Goal: Task Accomplishment & Management: Manage account settings

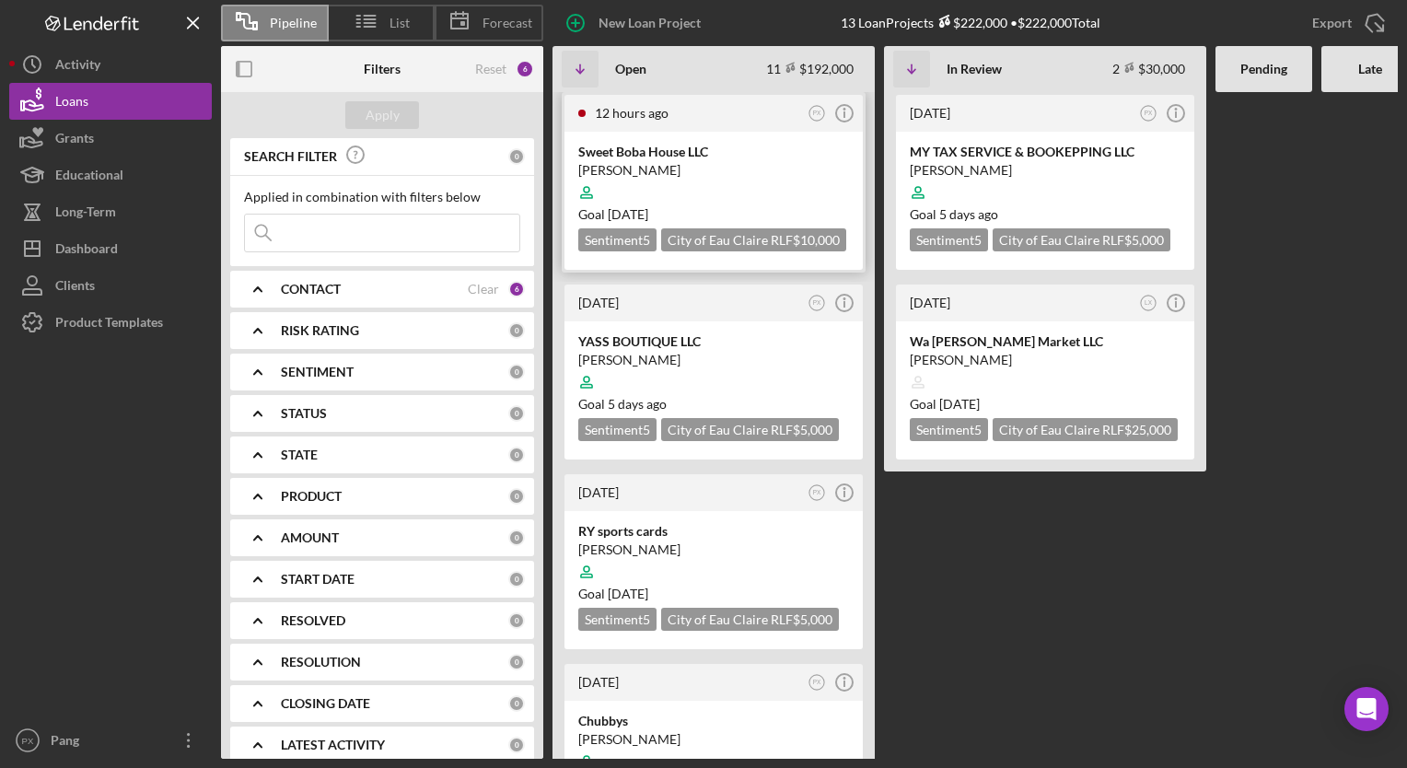
click at [668, 168] on div "[PERSON_NAME]" at bounding box center [713, 170] width 271 height 18
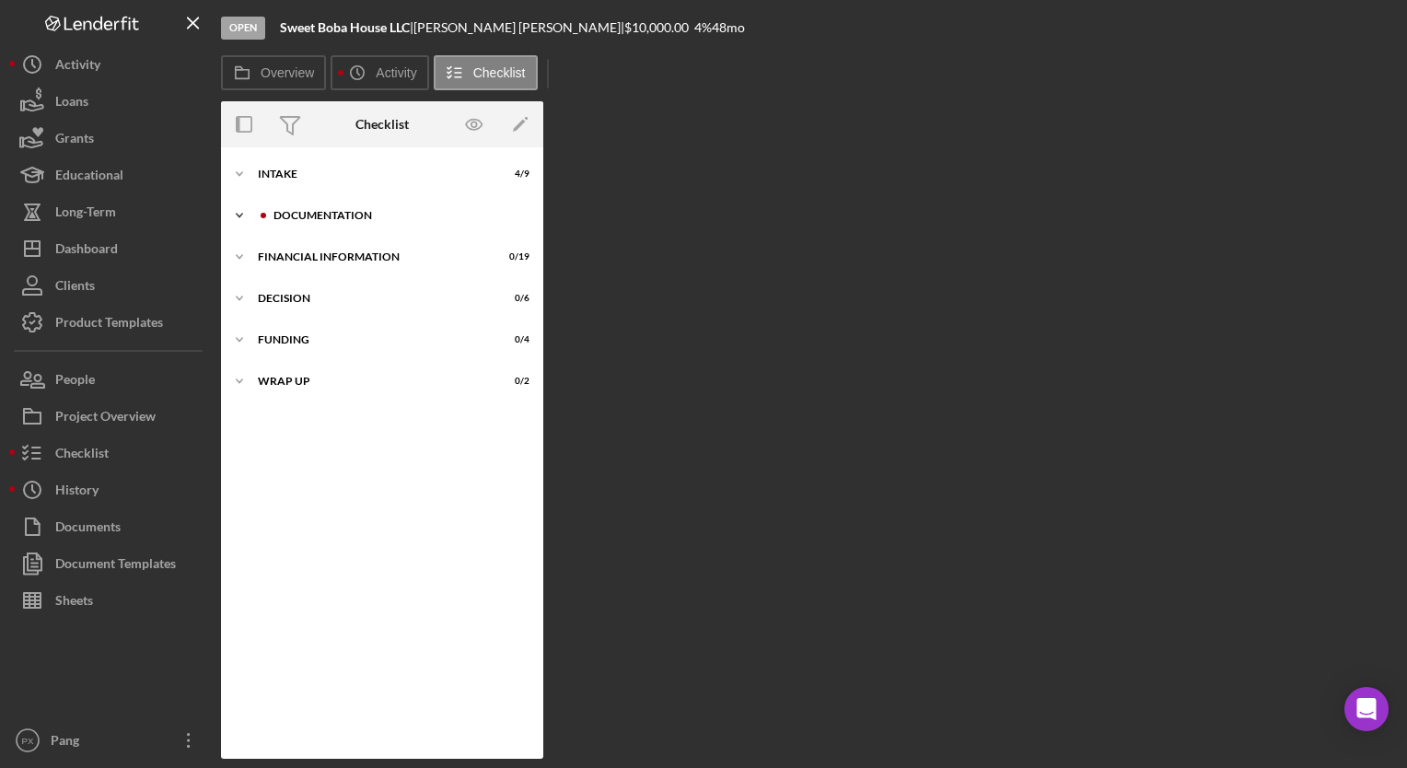
click at [305, 227] on div "Icon/Expander Documentation 5 / 17" at bounding box center [382, 215] width 322 height 37
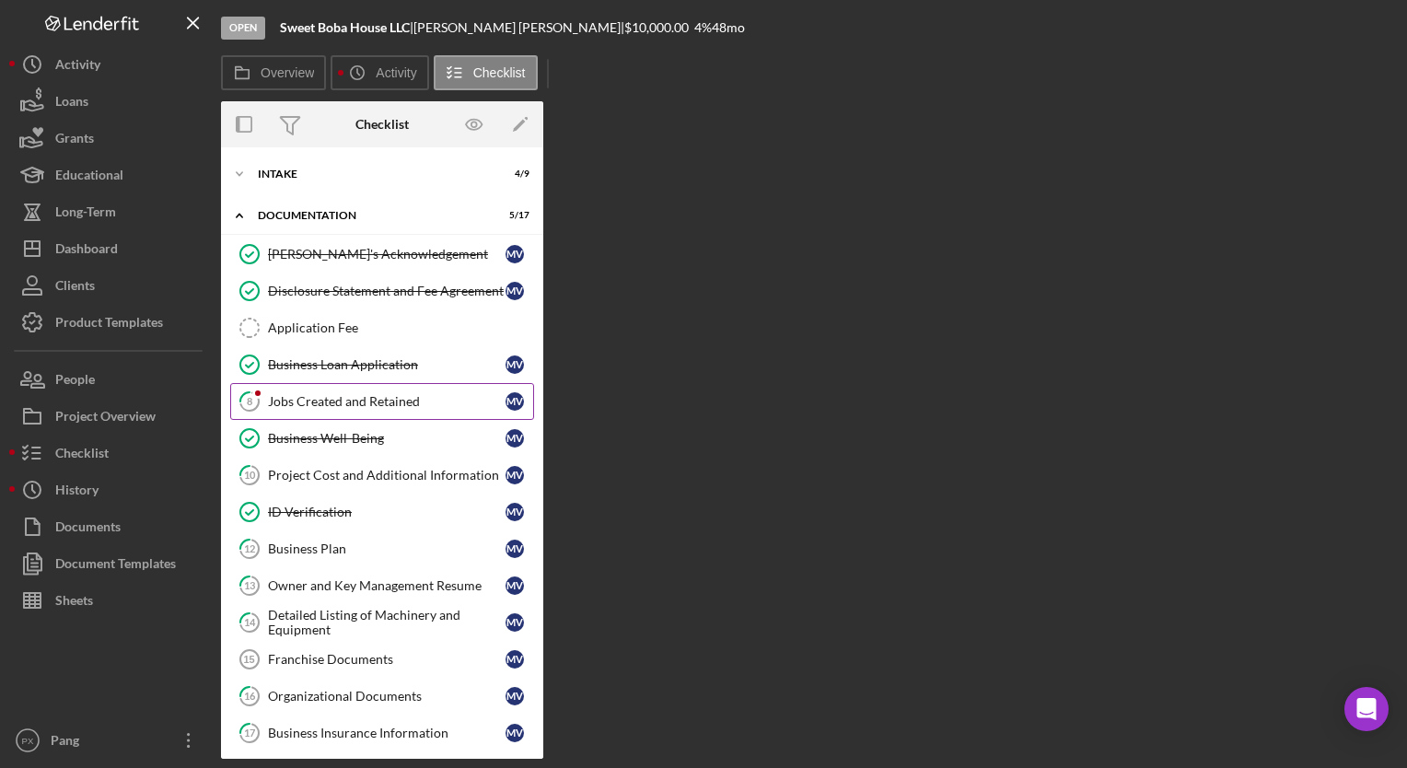
click at [372, 411] on link "8 Jobs Created and Retained M V" at bounding box center [382, 401] width 304 height 37
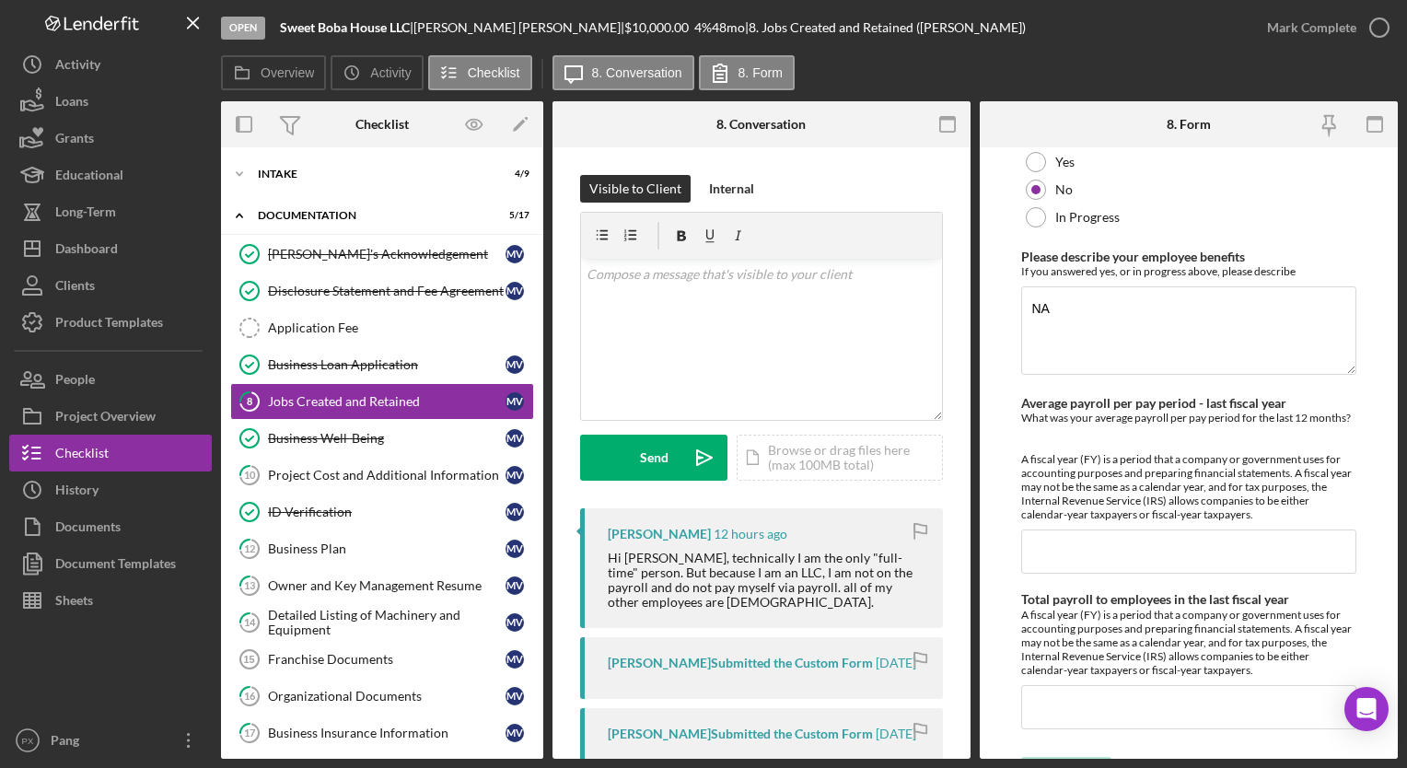
scroll to position [1824, 0]
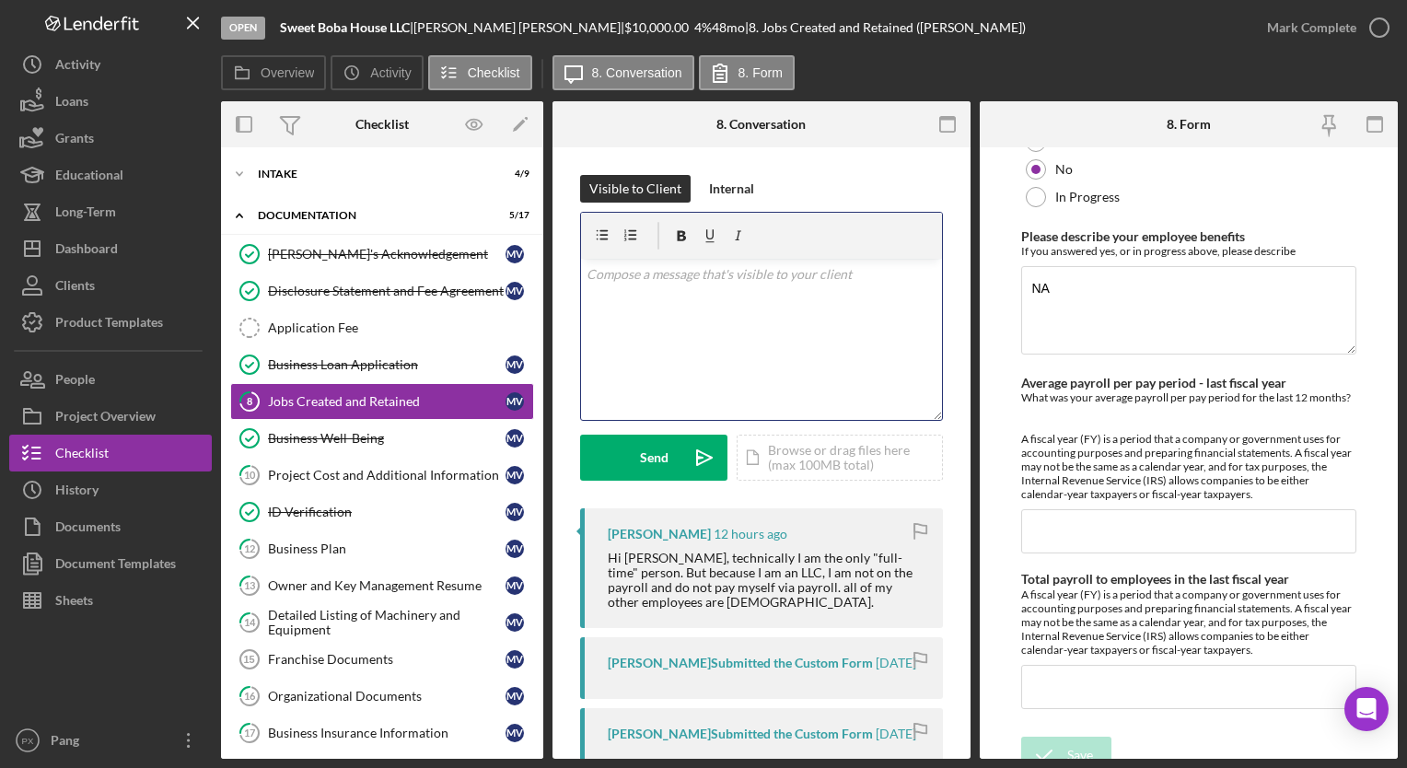
click at [707, 320] on div "v Color teal Color pink Remove color Add row above Add row below Add column bef…" at bounding box center [761, 339] width 361 height 161
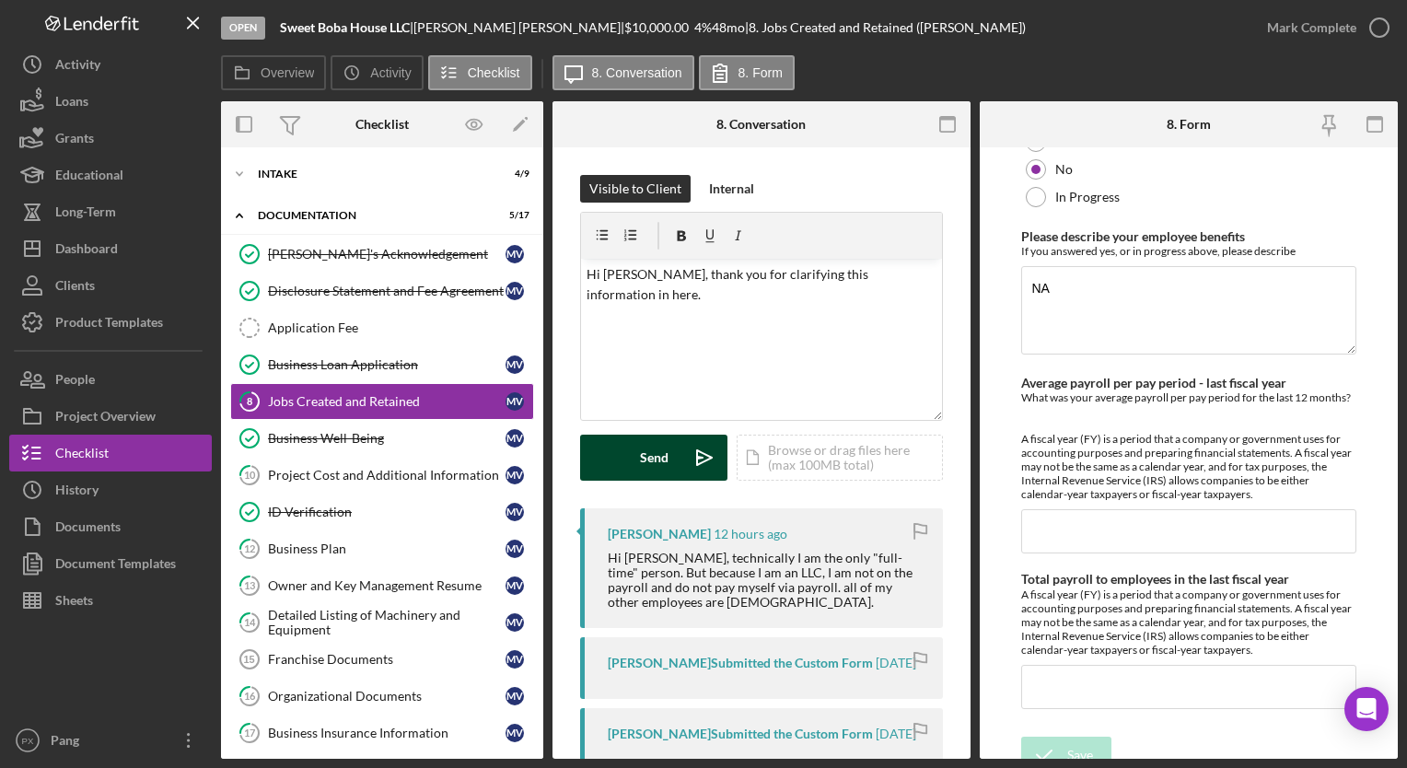
click at [667, 448] on div "Send" at bounding box center [654, 458] width 29 height 46
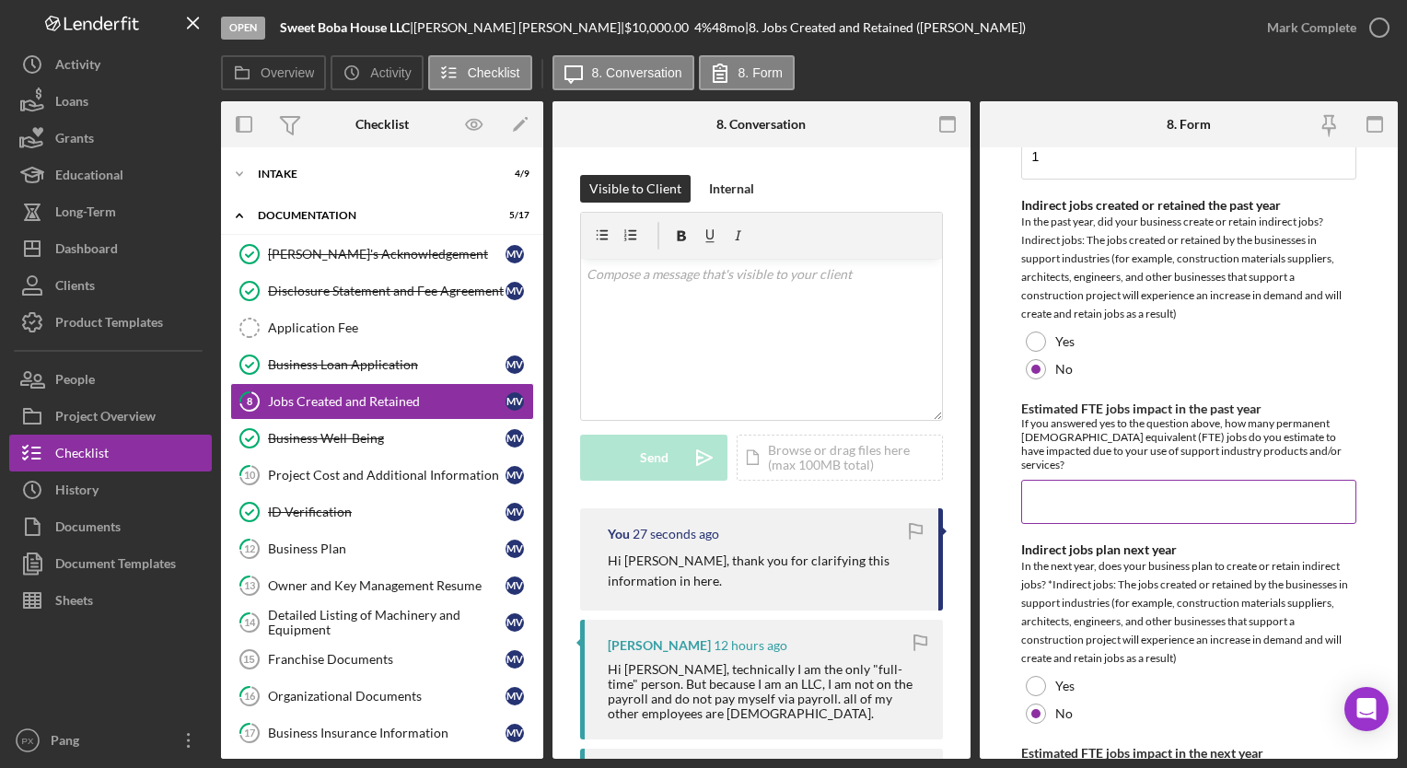
scroll to position [0, 0]
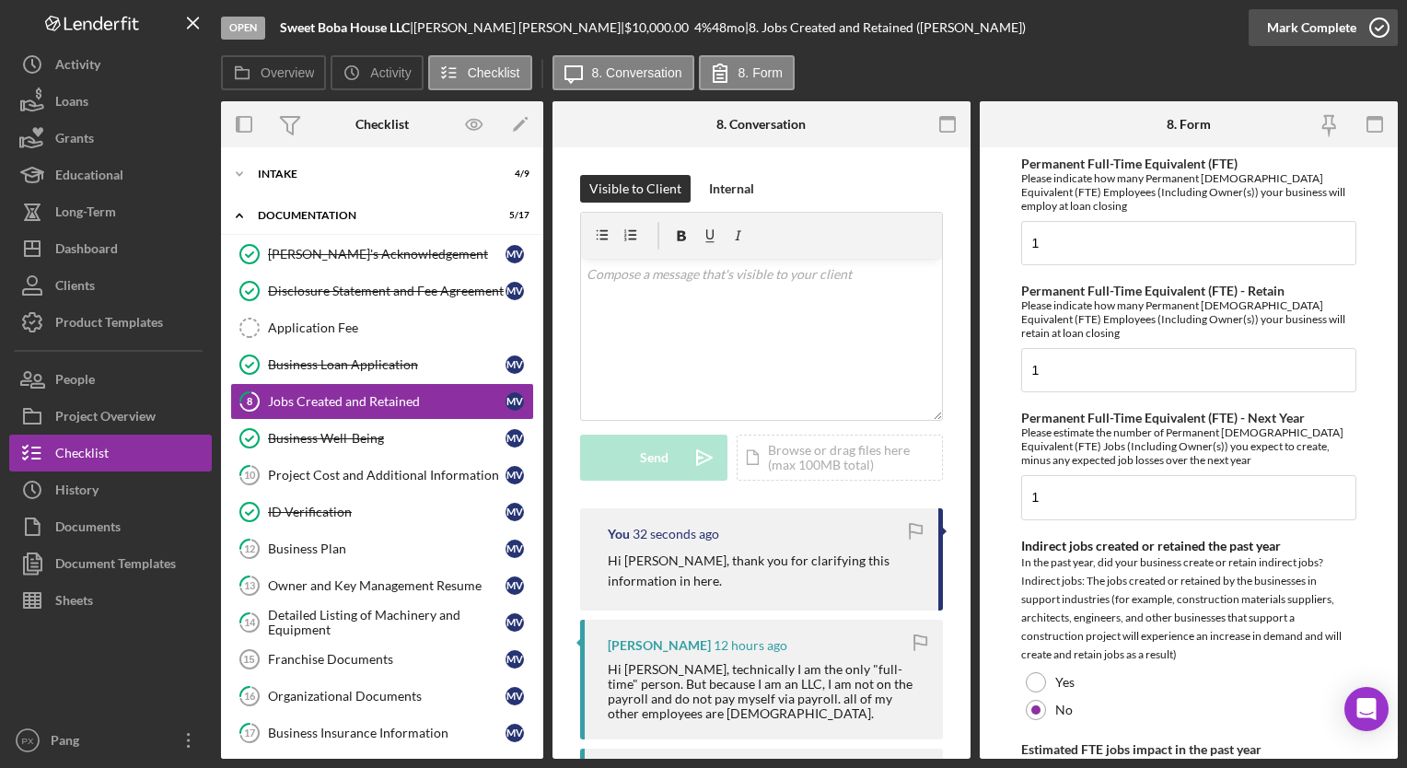
click at [1383, 15] on icon "button" at bounding box center [1379, 28] width 46 height 46
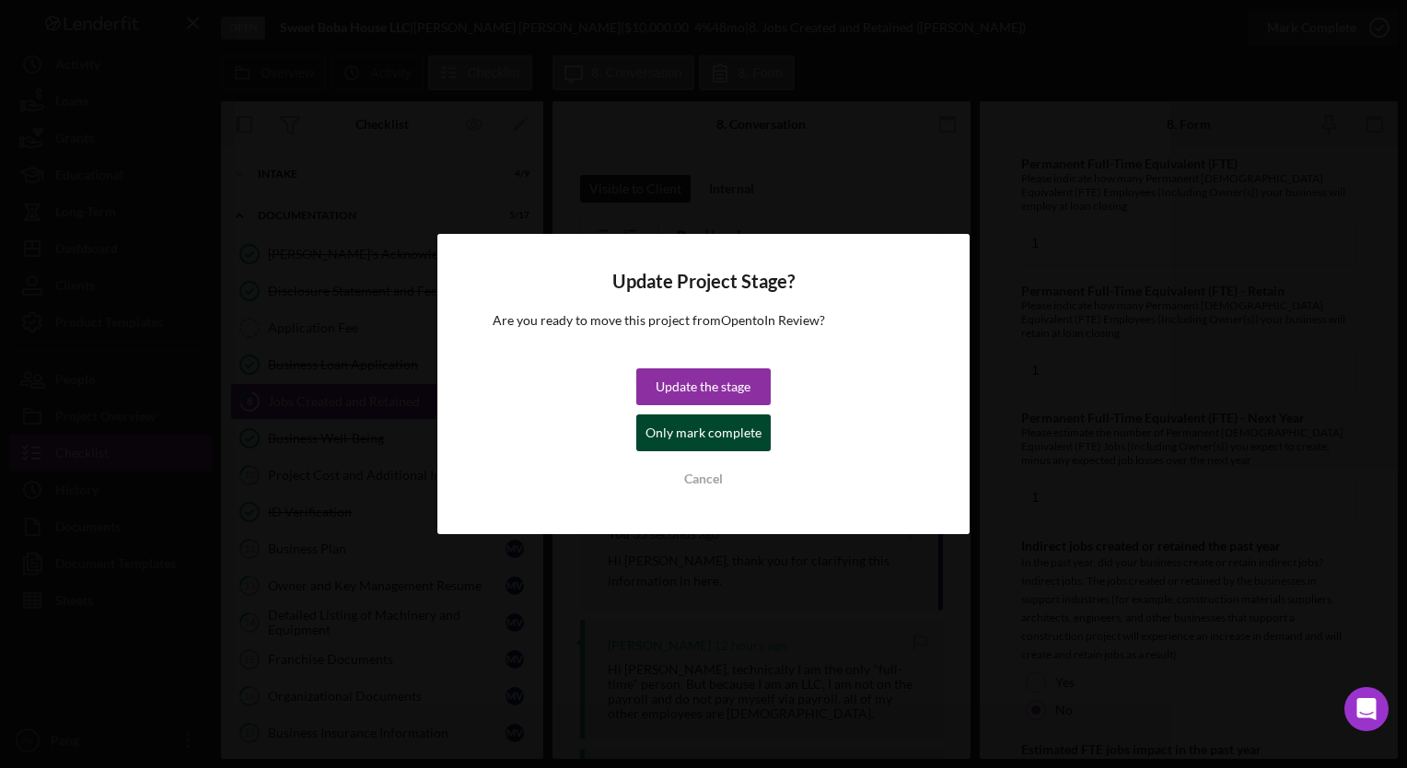
click at [734, 429] on div "Only mark complete" at bounding box center [703, 432] width 116 height 37
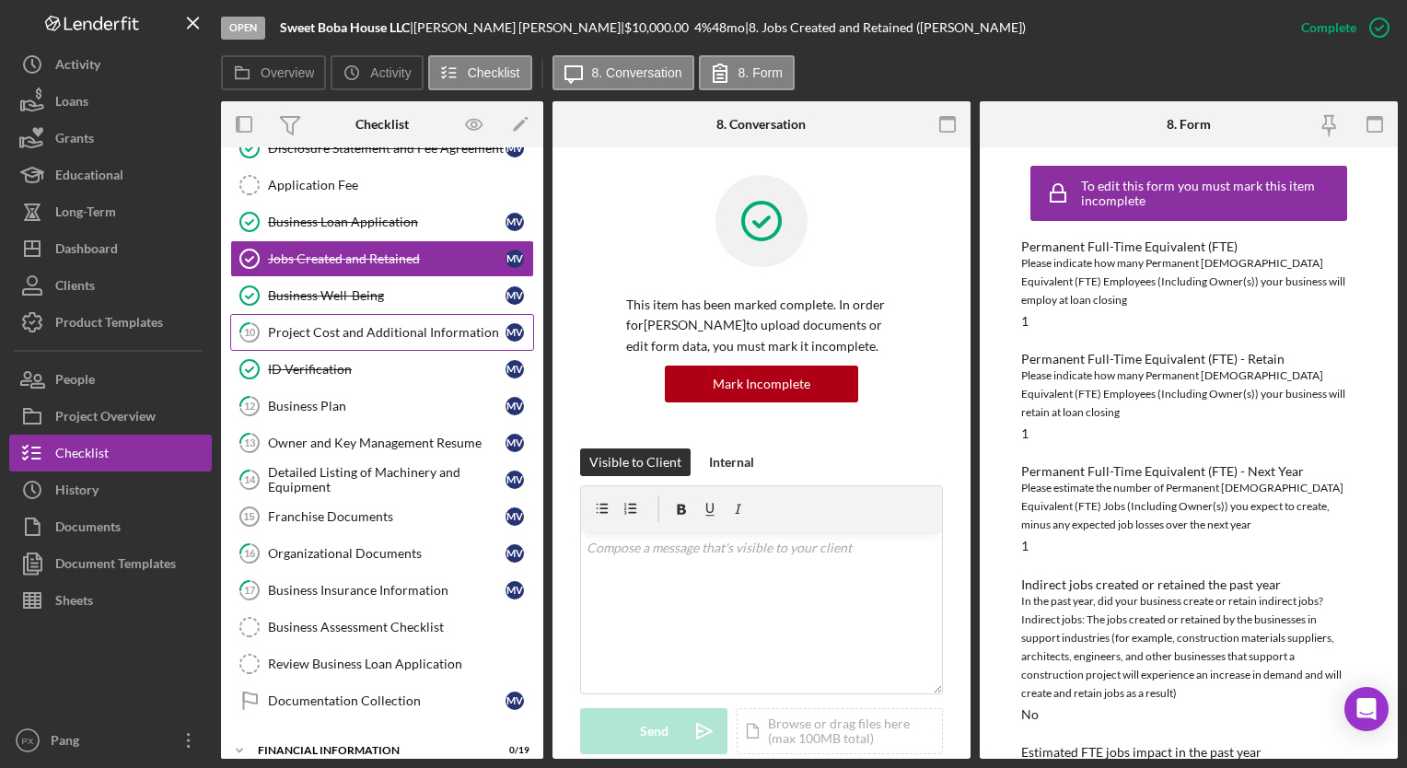
scroll to position [144, 0]
click at [409, 338] on link "10 Project Cost and Additional Information M V" at bounding box center [382, 331] width 304 height 37
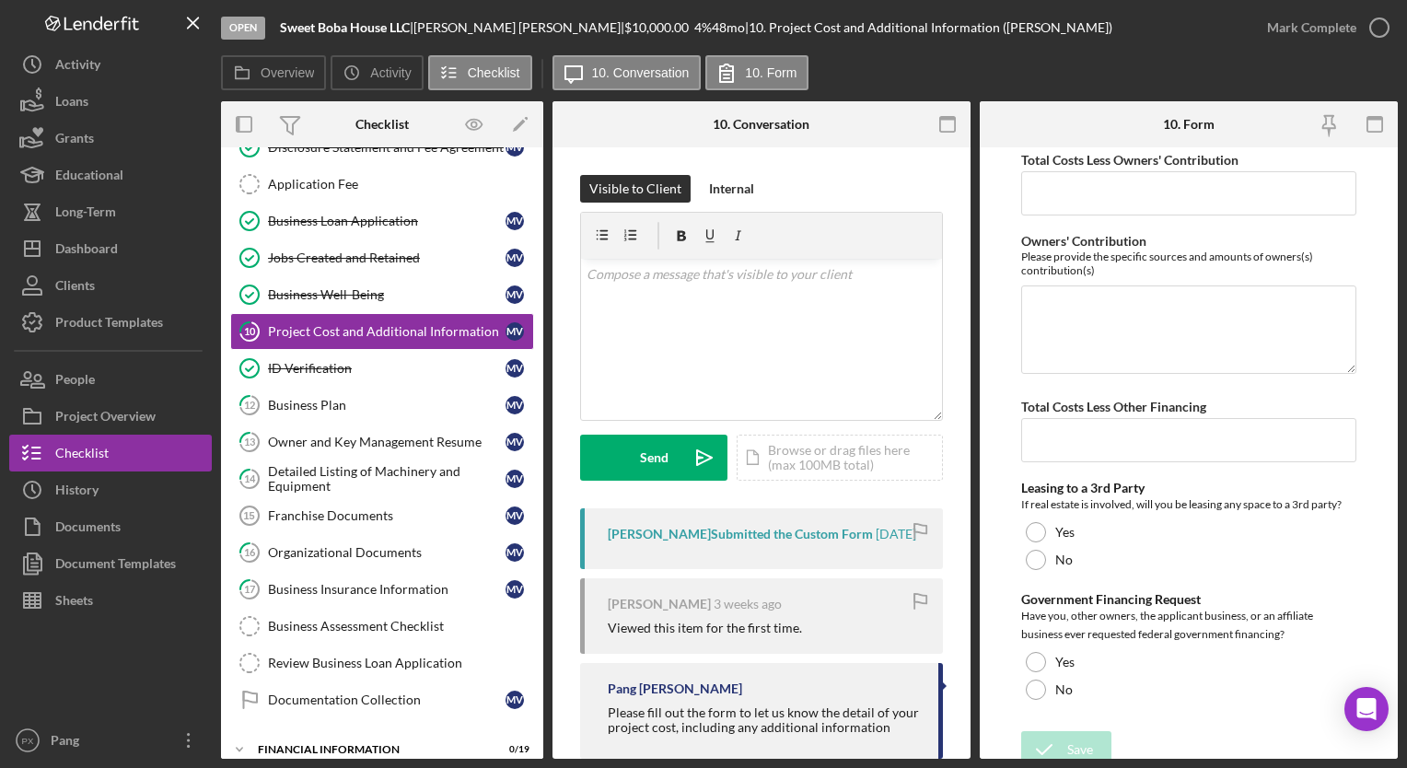
scroll to position [733, 0]
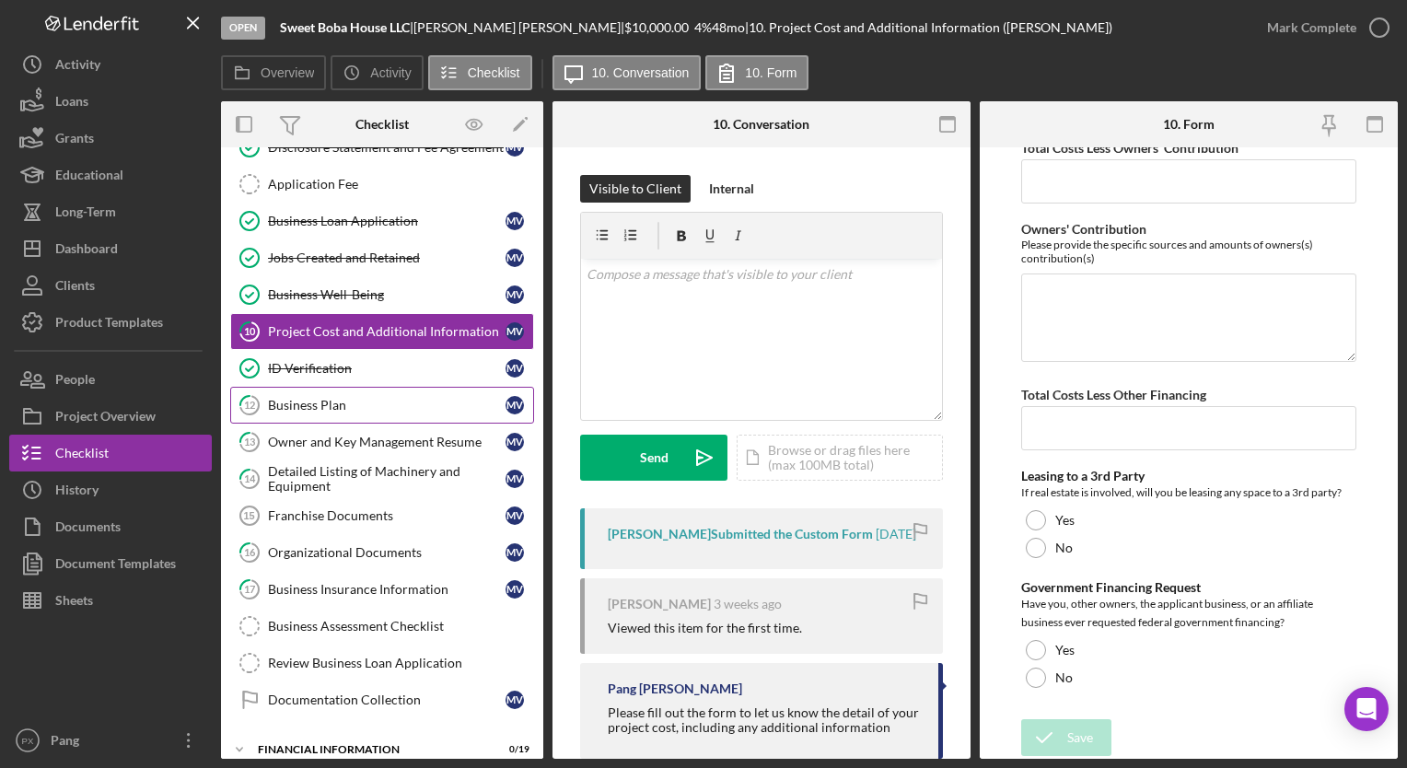
click at [430, 406] on div "Business Plan" at bounding box center [387, 405] width 238 height 15
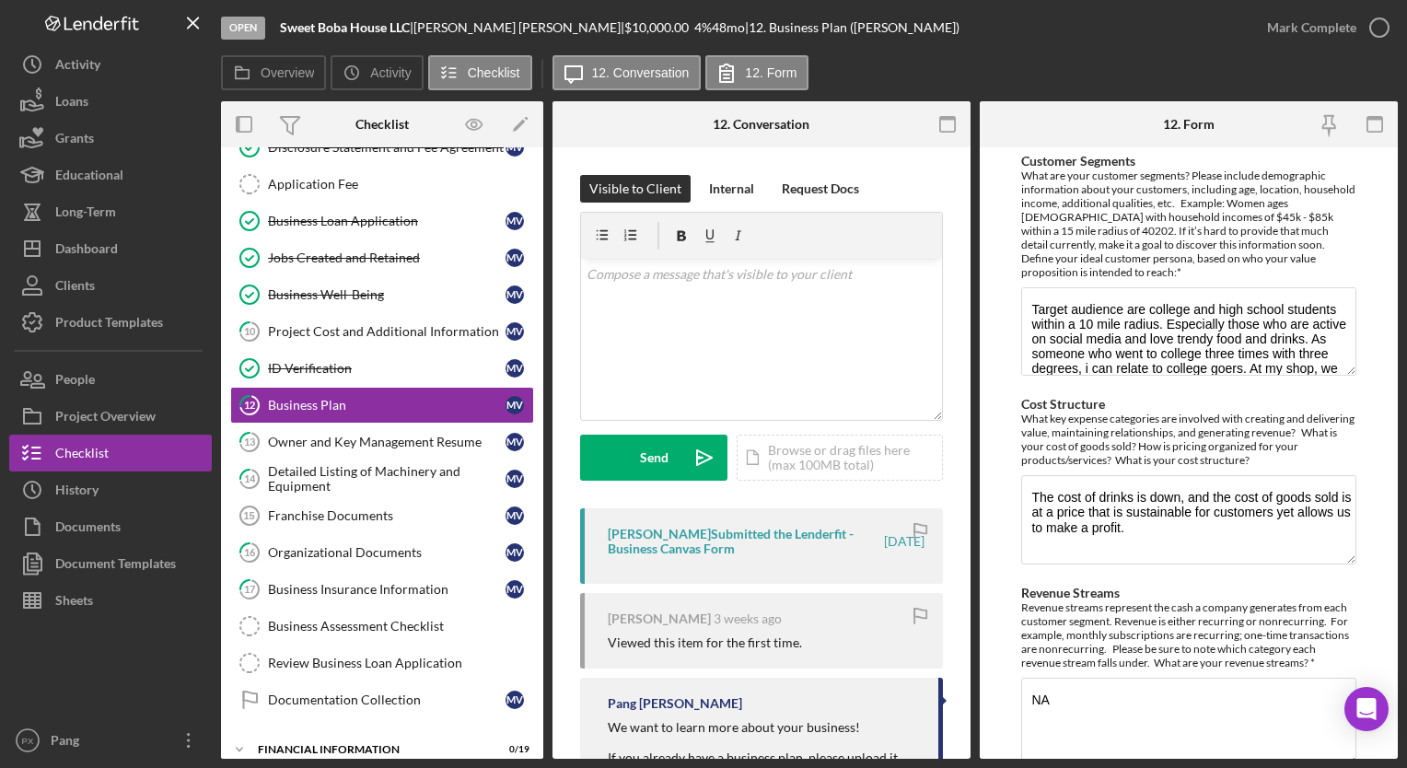
scroll to position [755, 0]
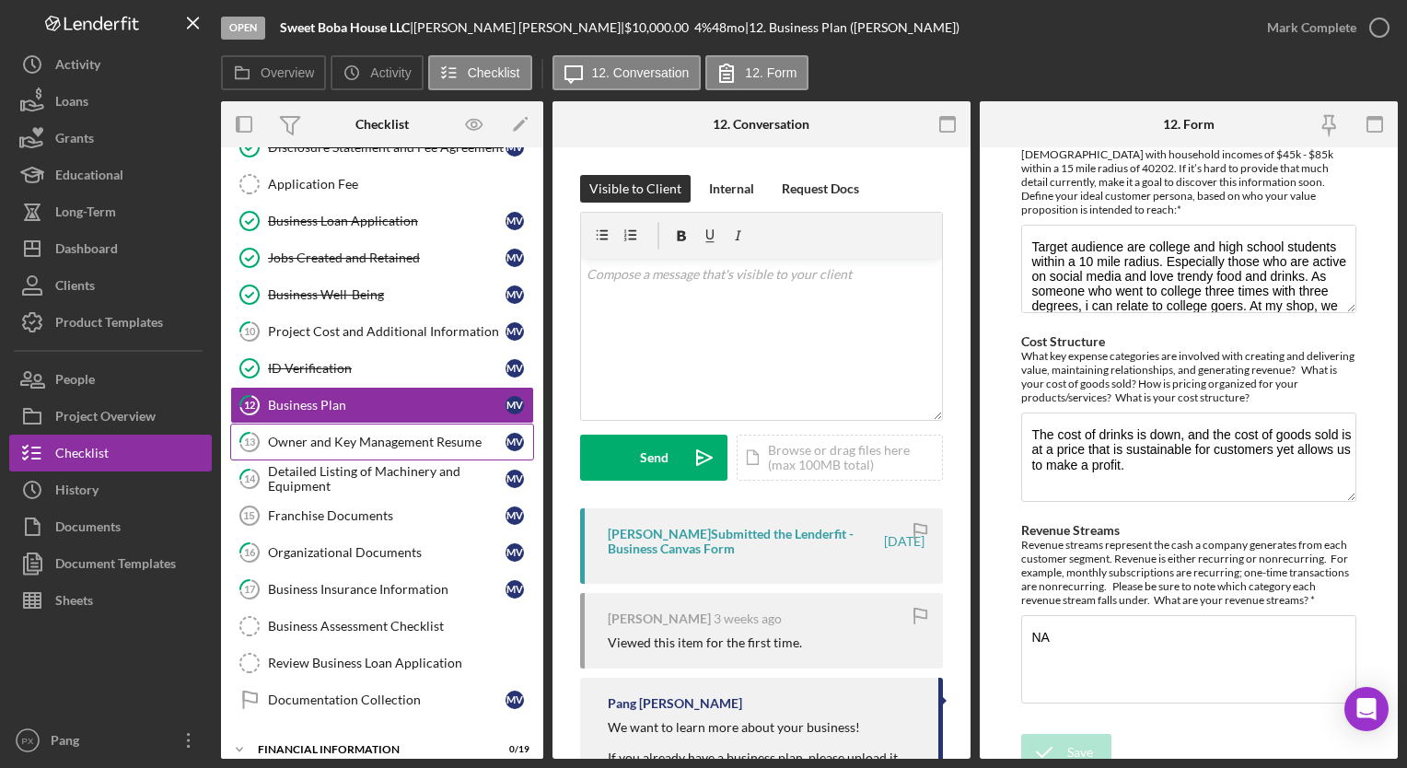
click at [377, 428] on link "13 Owner and Key Management Resume M V" at bounding box center [382, 442] width 304 height 37
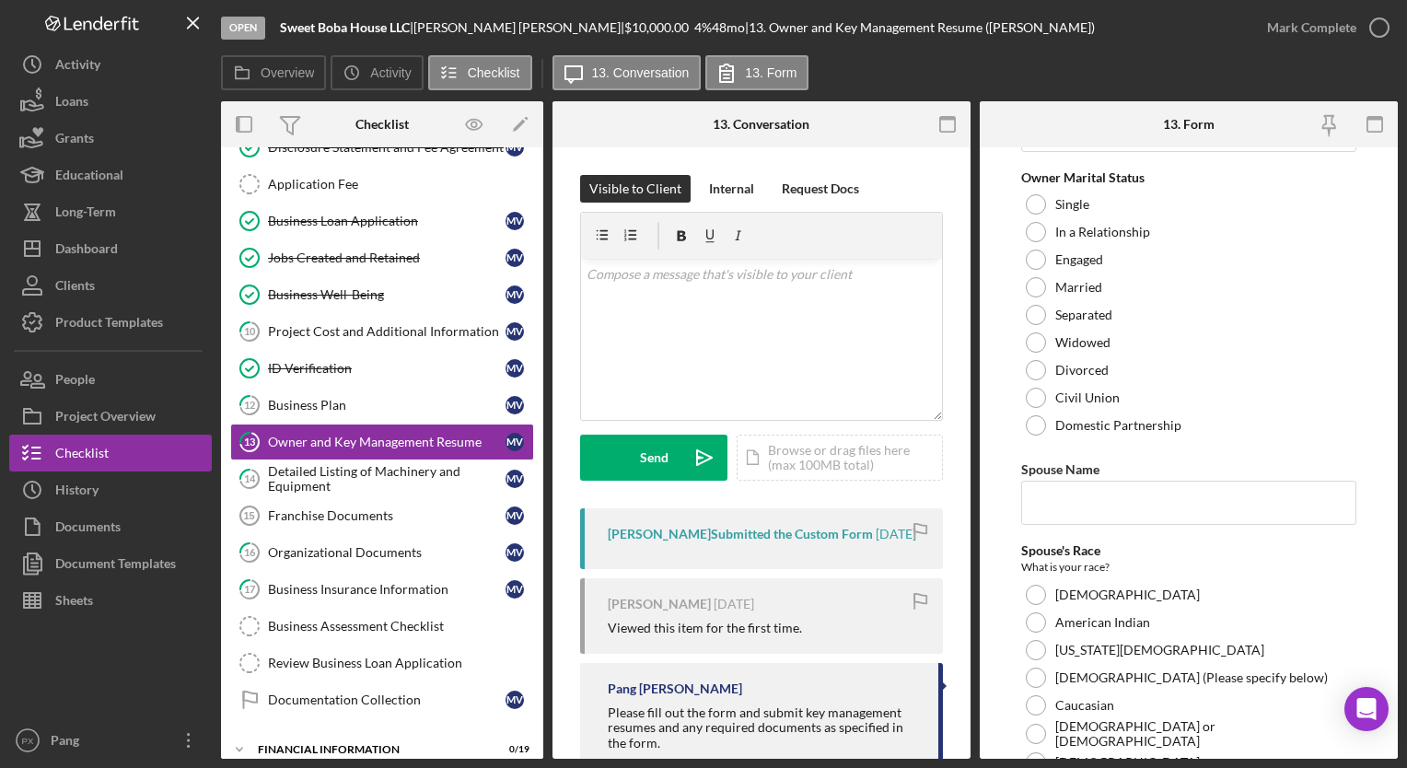
scroll to position [5804, 0]
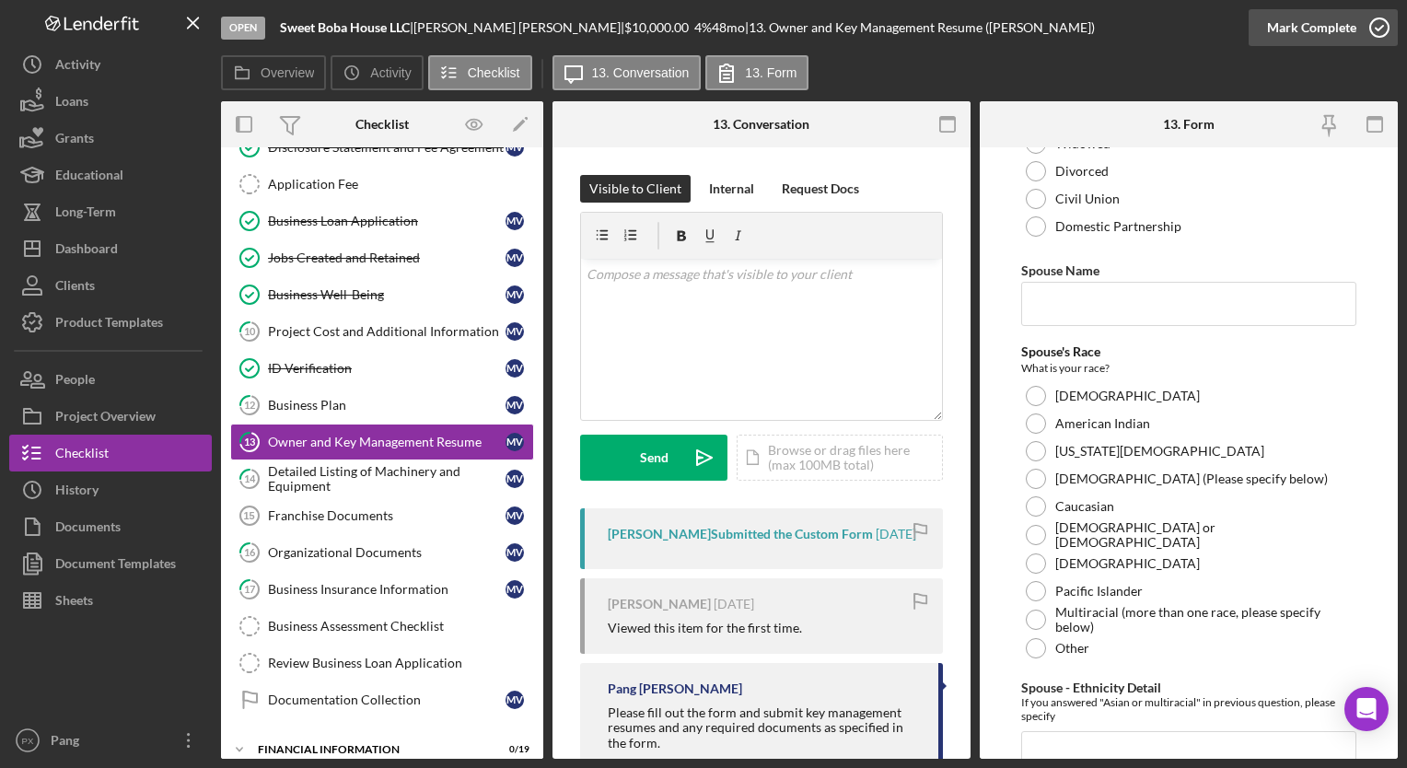
click at [1381, 27] on icon "button" at bounding box center [1379, 28] width 46 height 46
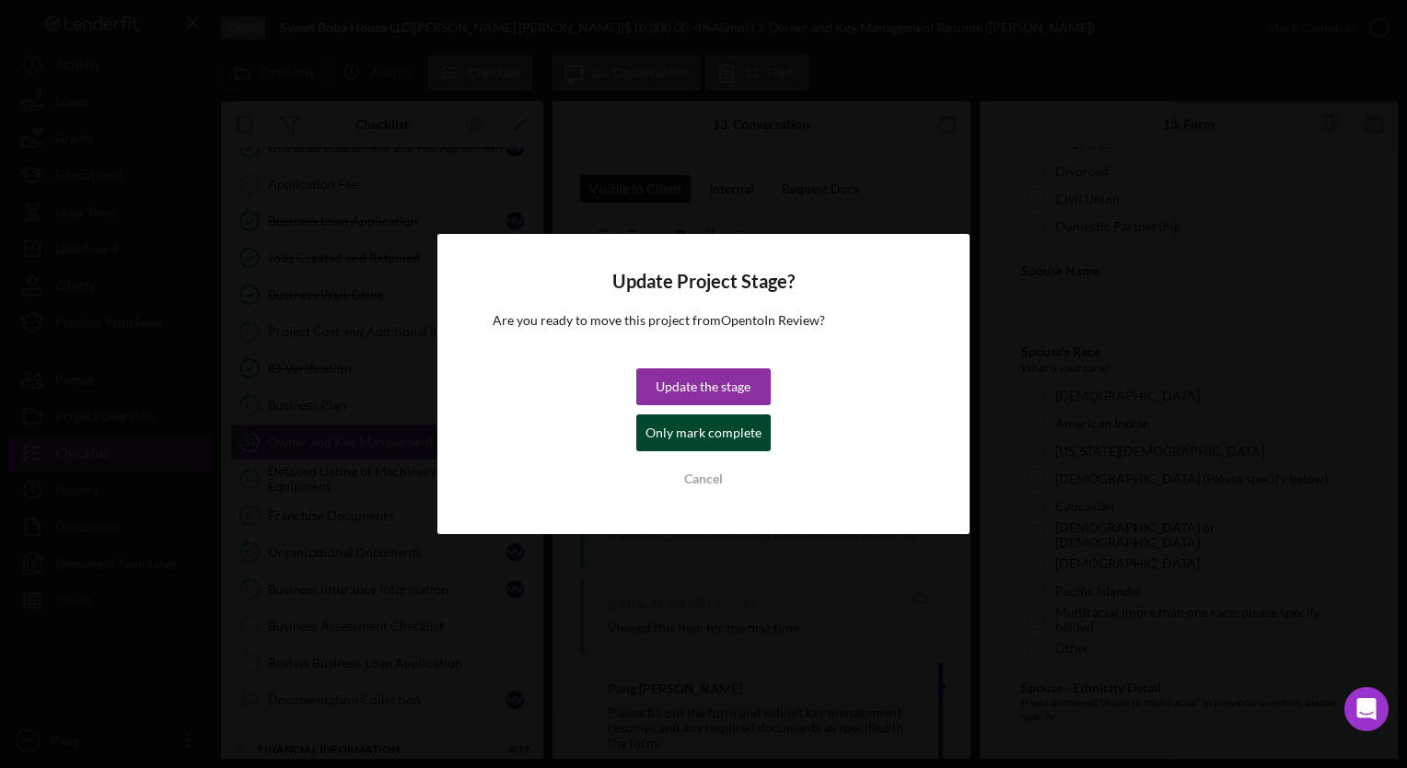
click at [738, 444] on div "Only mark complete" at bounding box center [703, 432] width 116 height 37
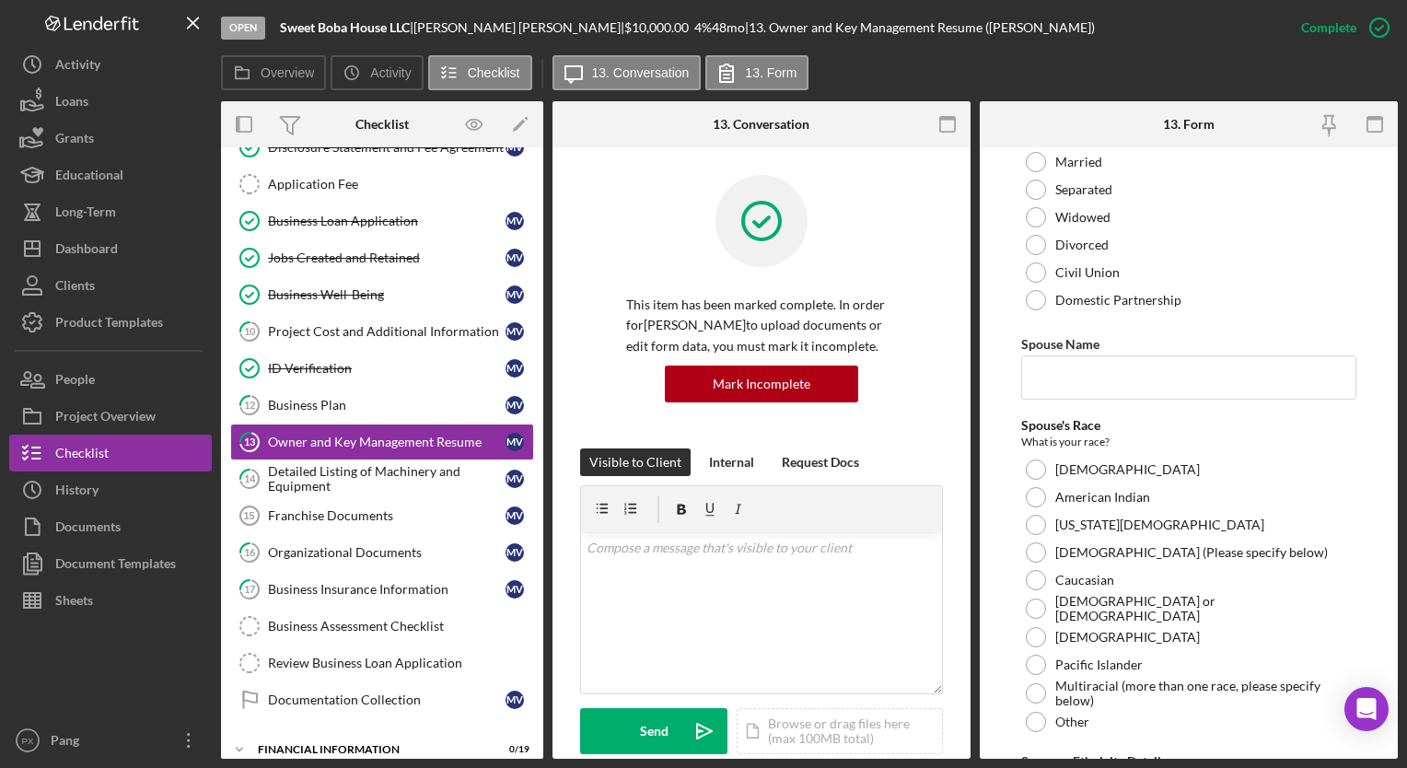
scroll to position [5877, 0]
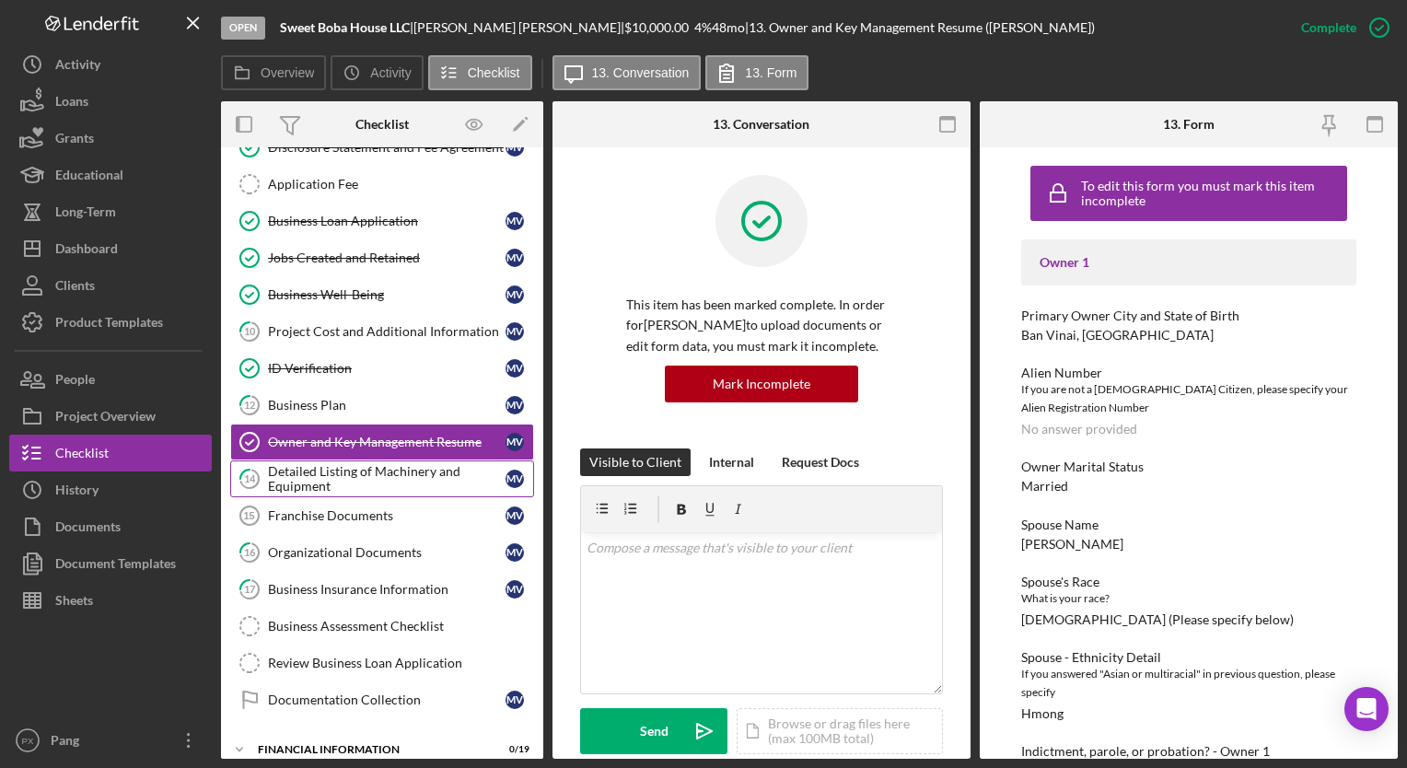
click at [402, 478] on div "Detailed Listing of Machinery and Equipment" at bounding box center [387, 478] width 238 height 29
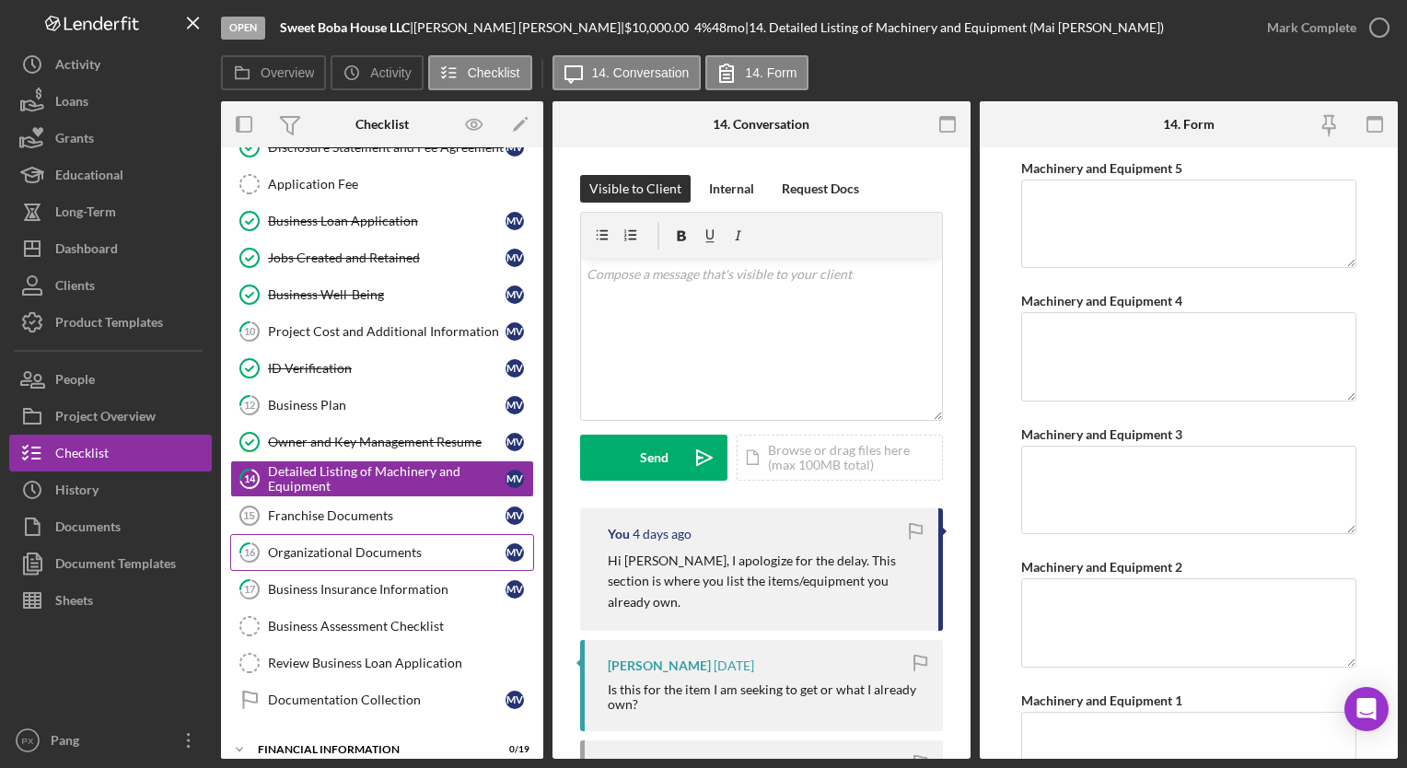
click at [346, 547] on div "Organizational Documents" at bounding box center [387, 552] width 238 height 15
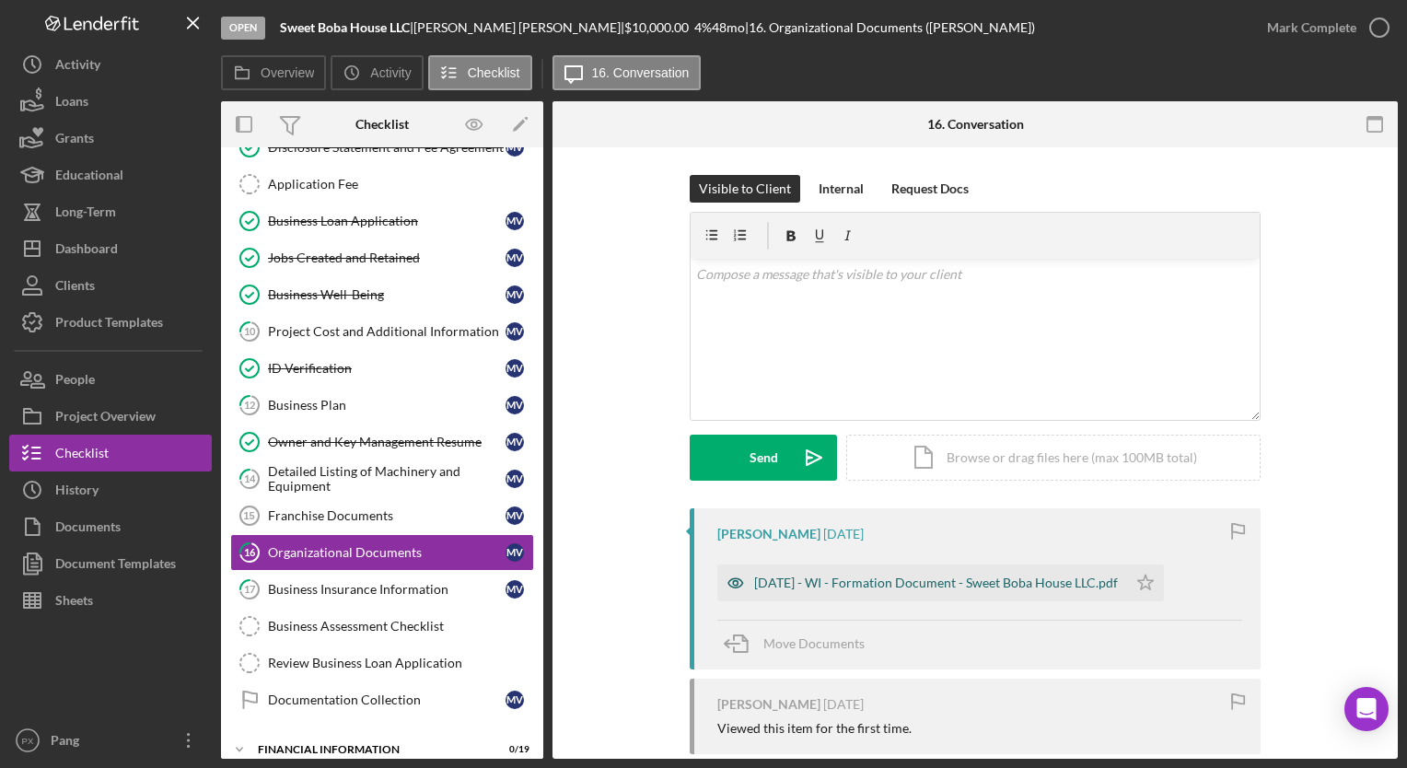
click at [869, 583] on div "[DATE] - WI - Formation Document - Sweet Boba House LLC.pdf" at bounding box center [936, 582] width 364 height 15
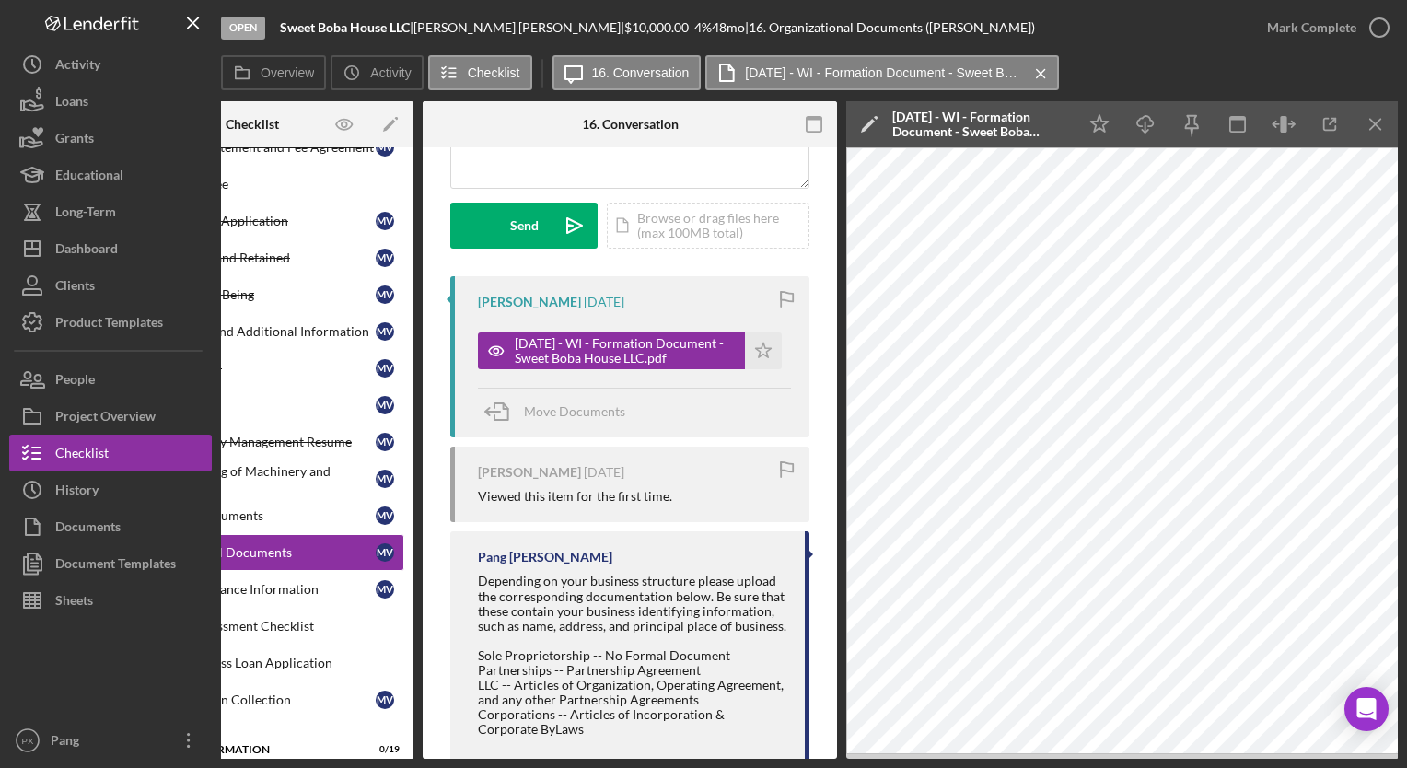
scroll to position [274, 0]
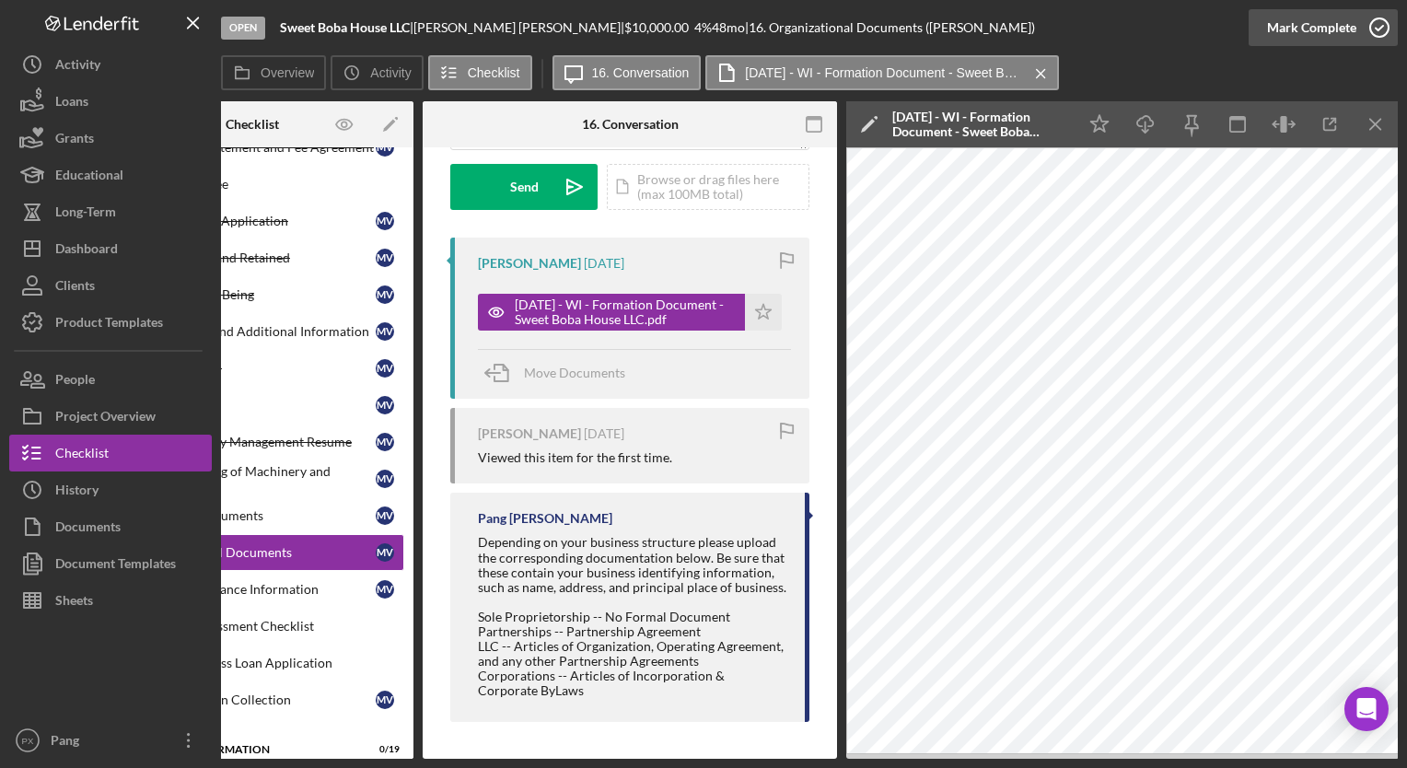
click at [1381, 33] on icon "button" at bounding box center [1379, 28] width 46 height 46
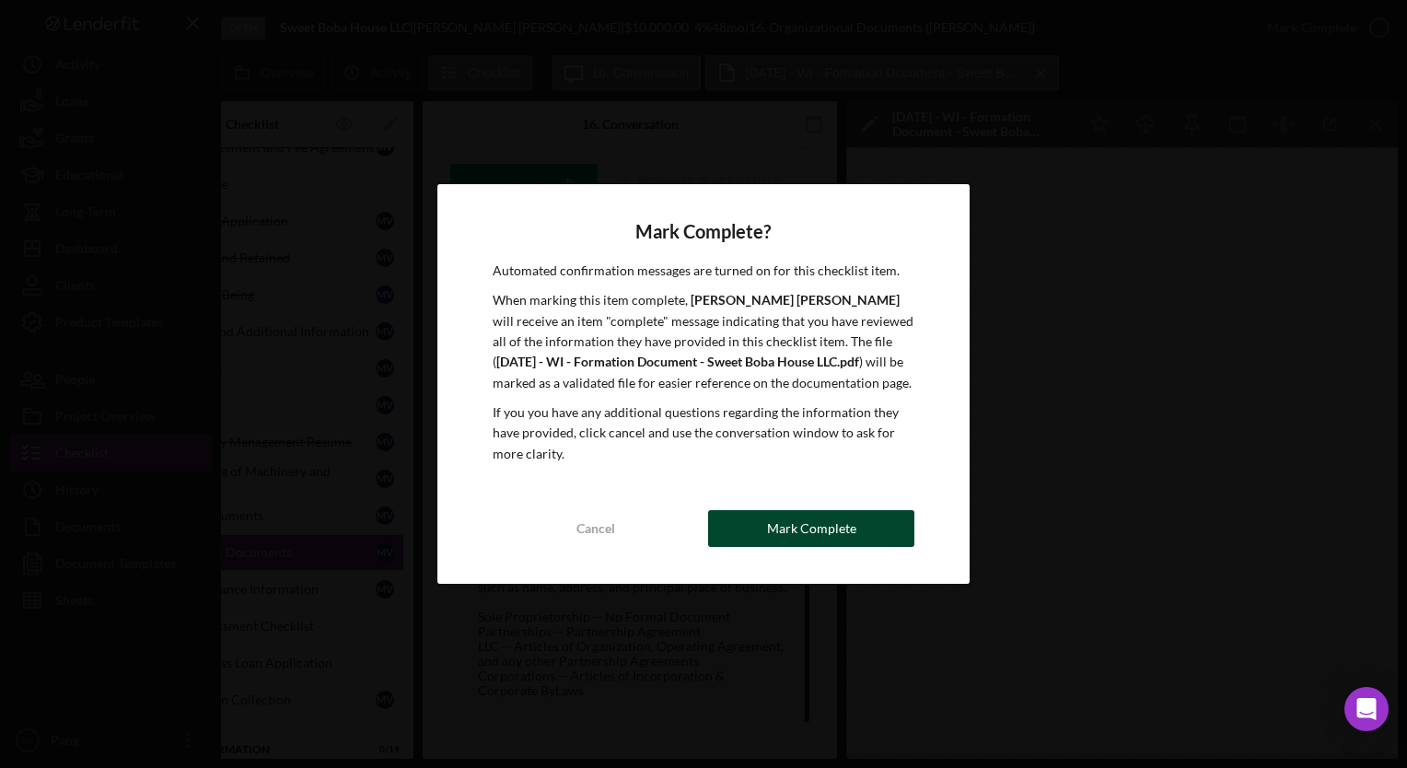
click at [808, 521] on div "Mark Complete" at bounding box center [811, 528] width 89 height 37
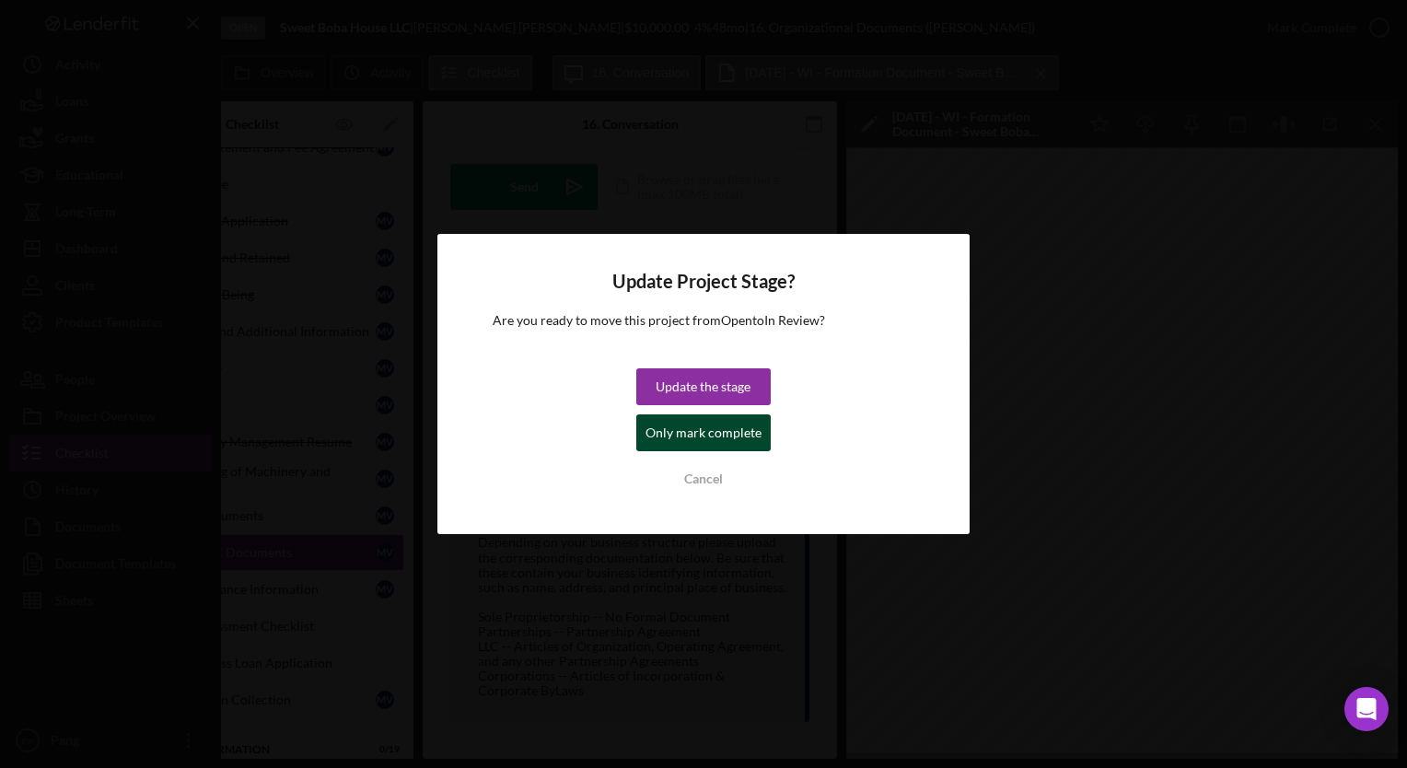
click at [747, 432] on div "Only mark complete" at bounding box center [703, 432] width 116 height 37
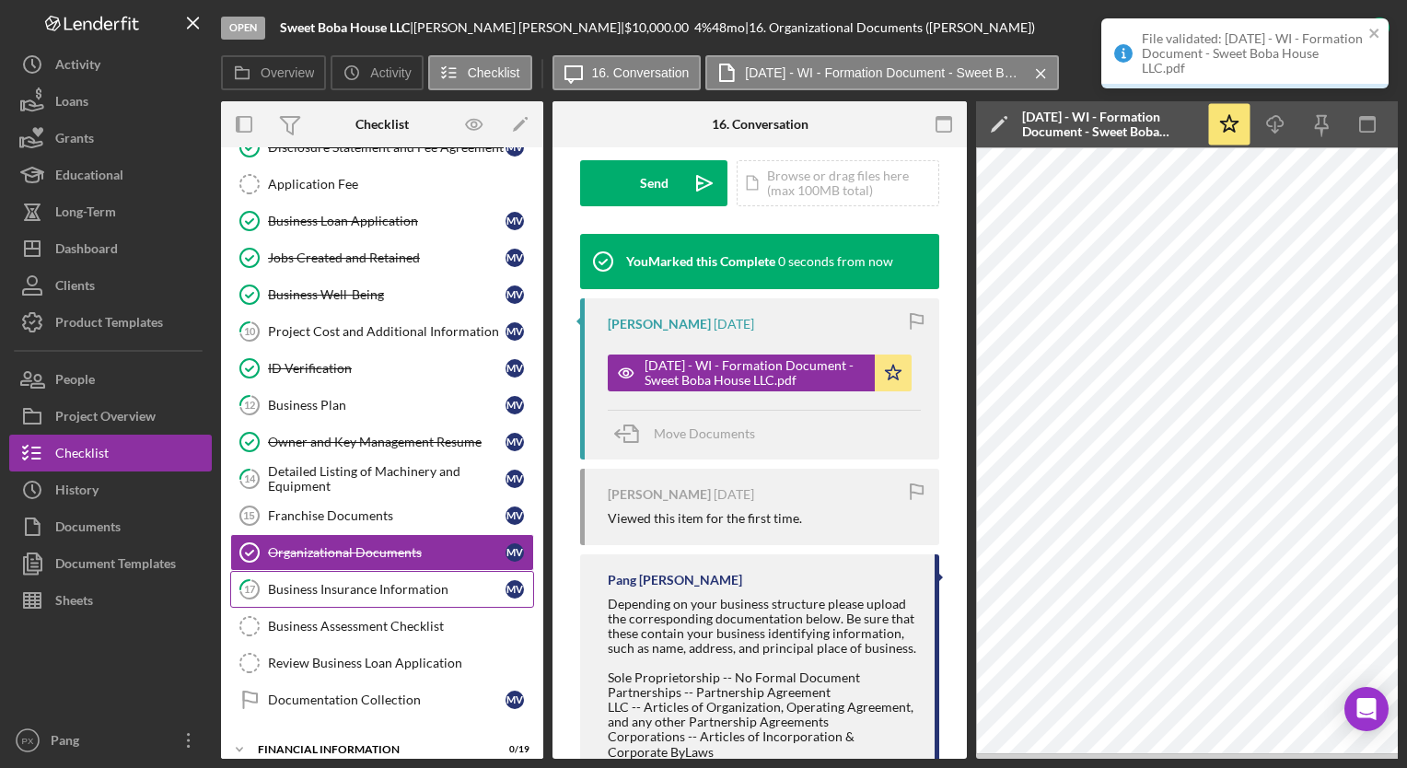
click at [346, 595] on link "17 Business Insurance Information M V" at bounding box center [382, 589] width 304 height 37
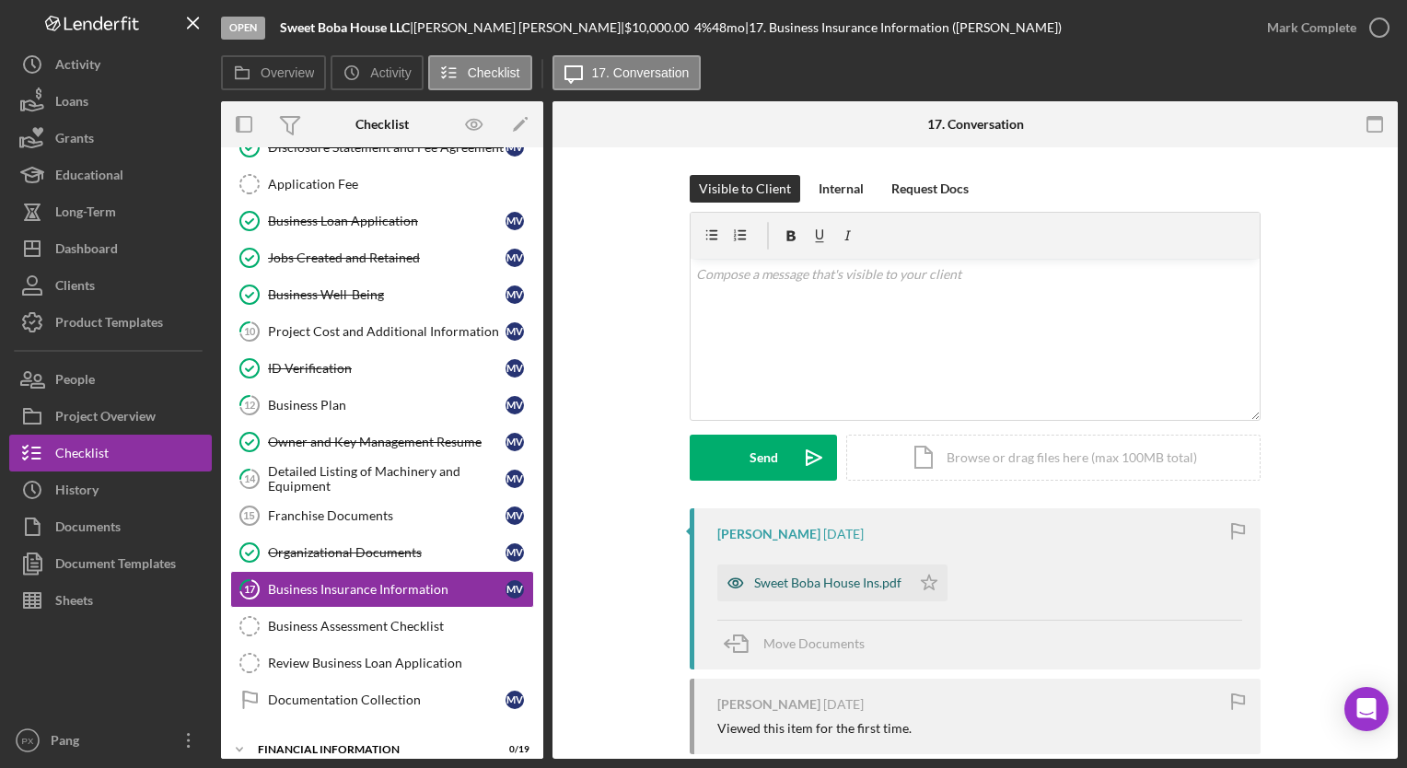
click at [843, 590] on div "Sweet Boba House Ins.pdf" at bounding box center [813, 582] width 193 height 37
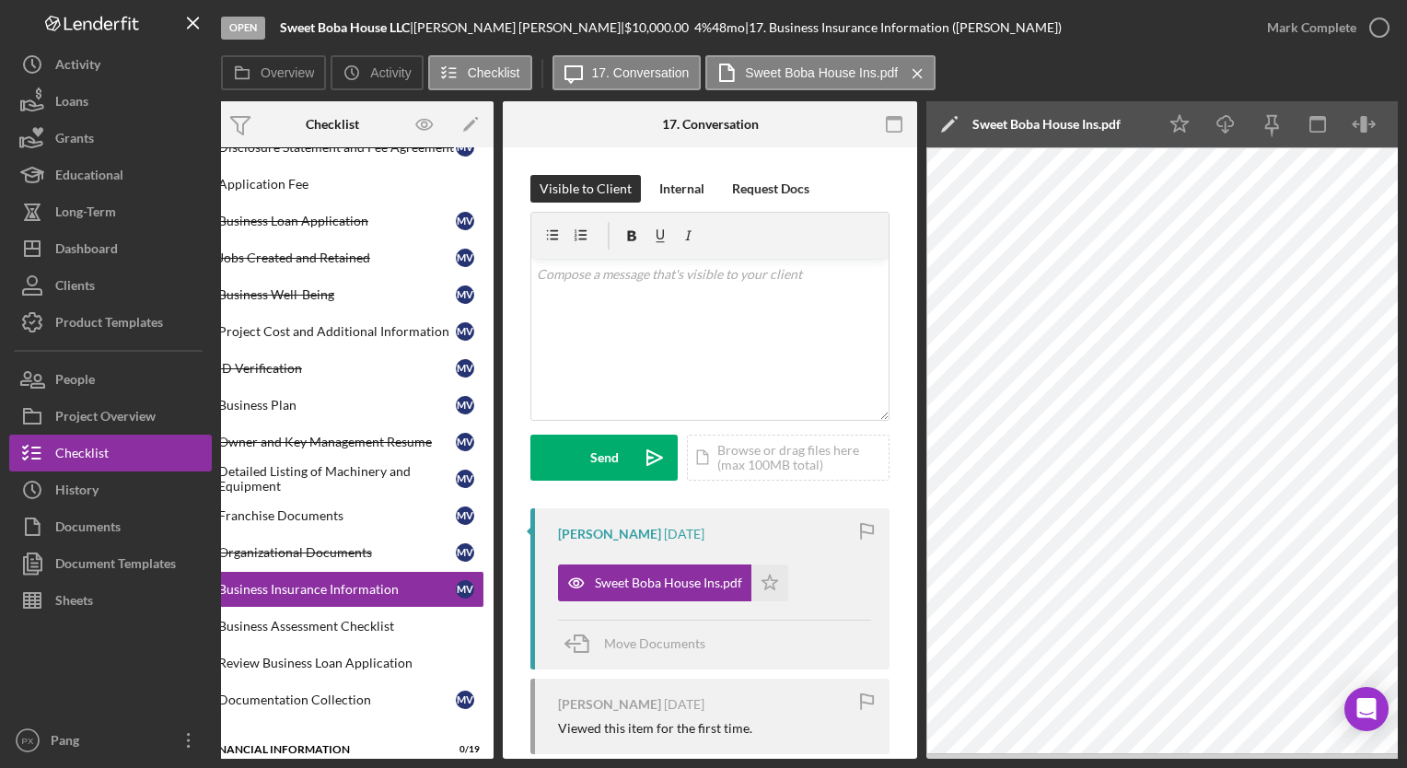
scroll to position [0, 130]
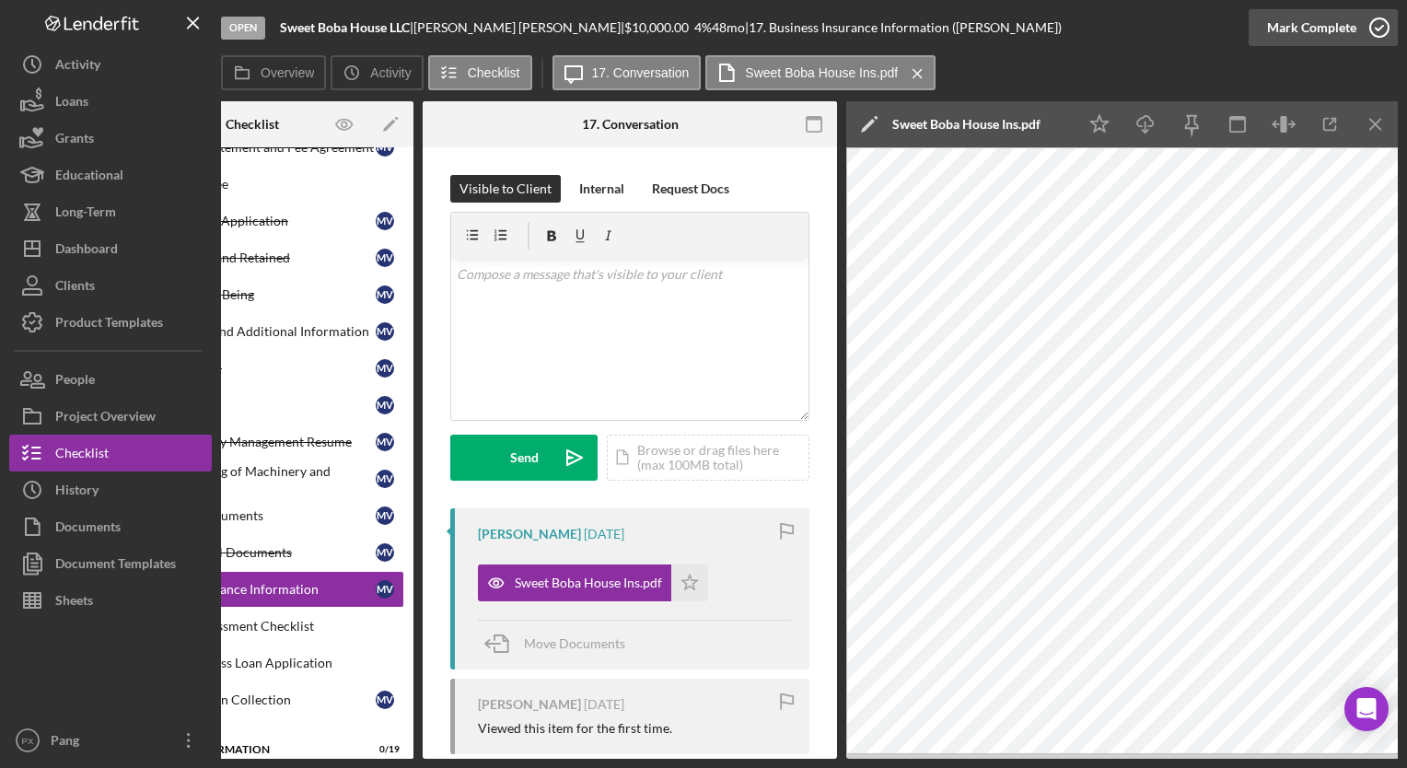
click at [1366, 30] on icon "button" at bounding box center [1379, 28] width 46 height 46
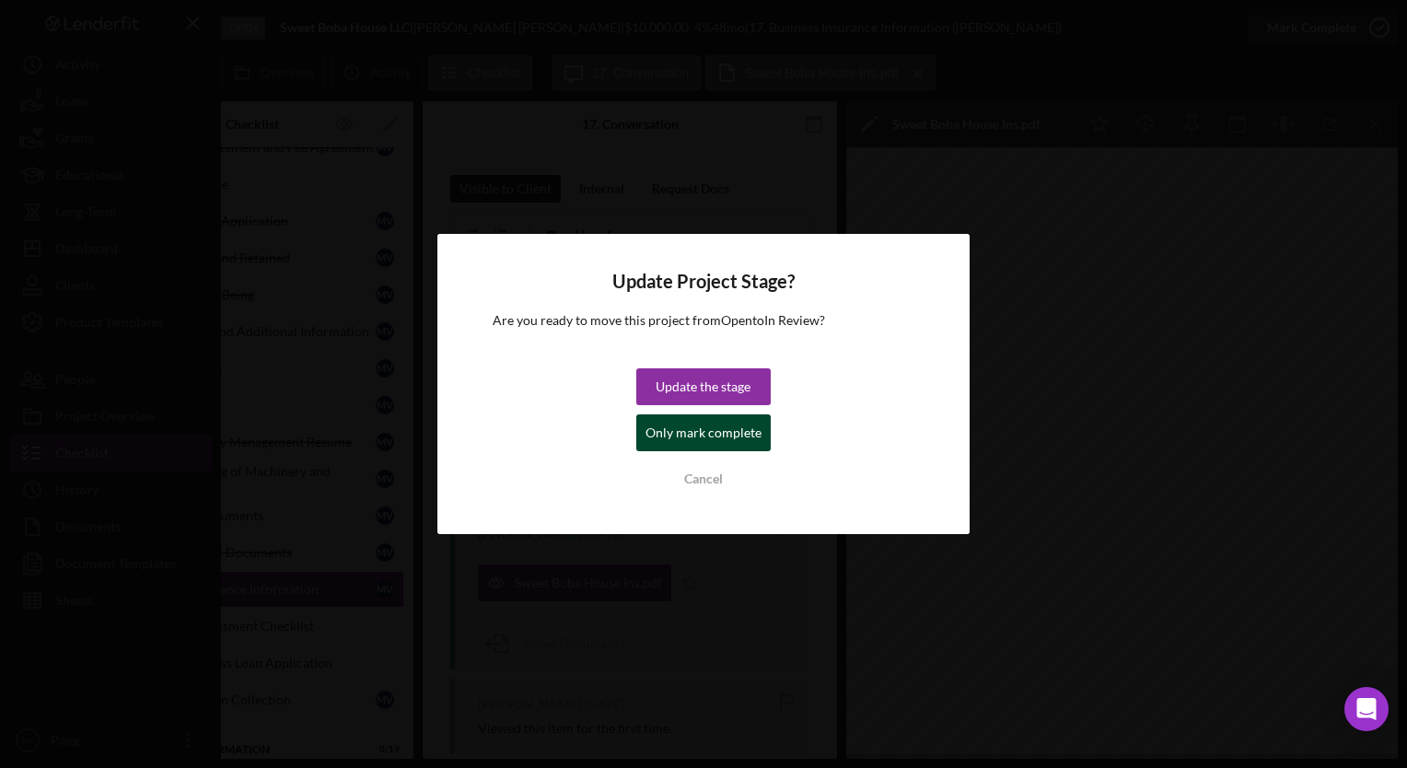
click at [735, 436] on div "Only mark complete" at bounding box center [703, 432] width 116 height 37
